Goal: Find specific page/section

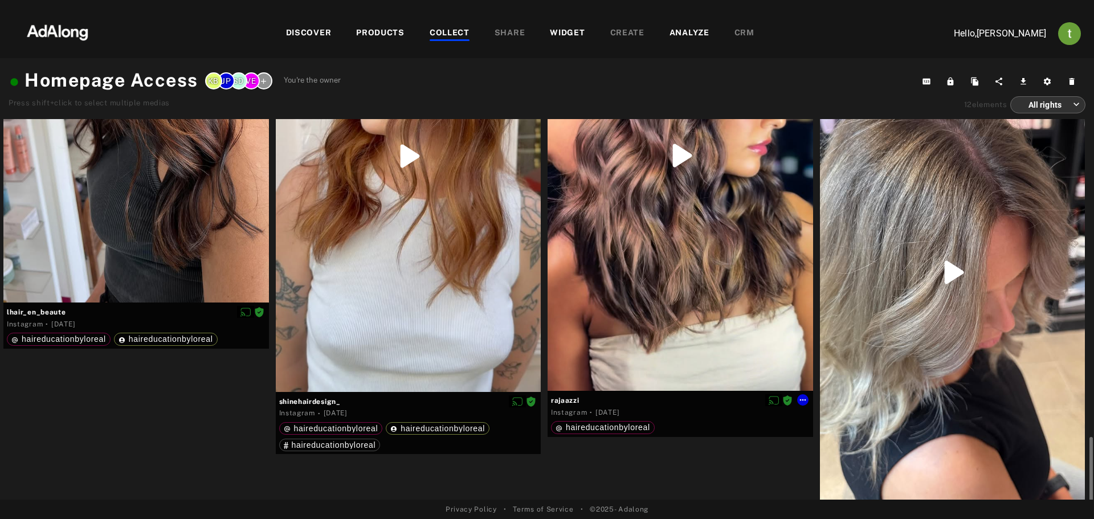
scroll to position [1017, 0]
